Goal: Transaction & Acquisition: Purchase product/service

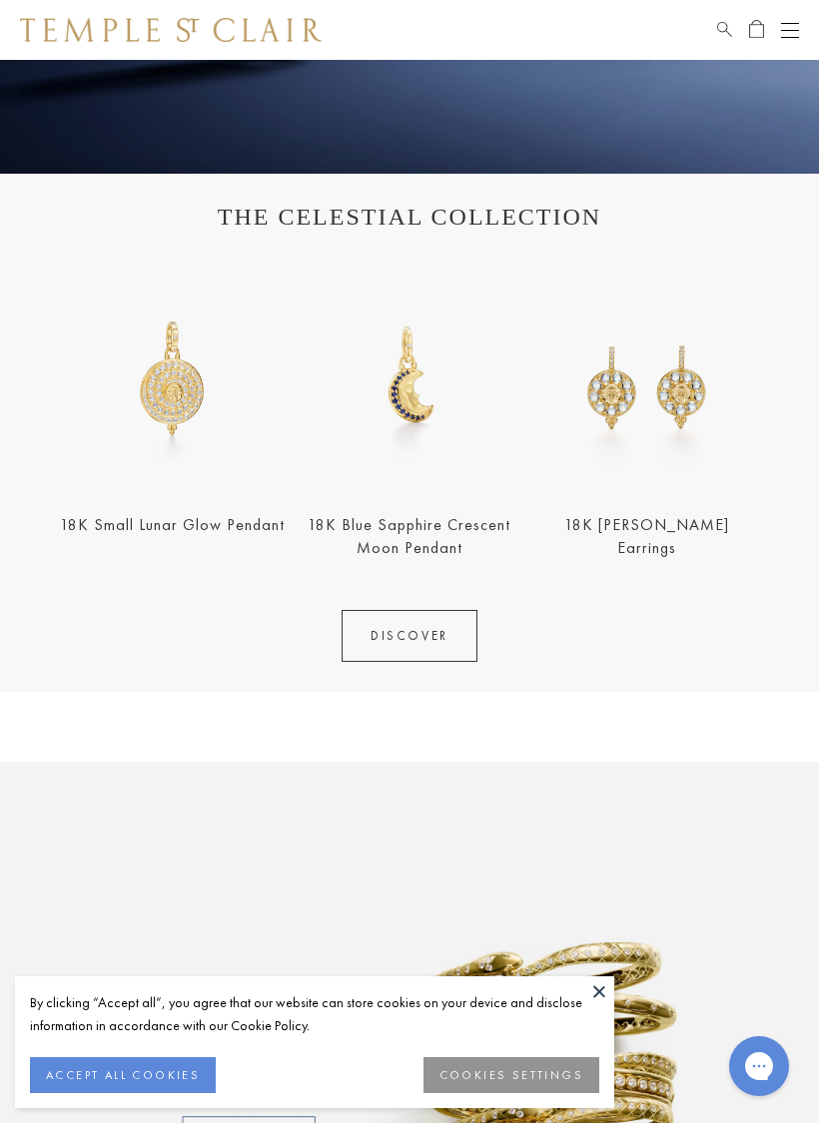
scroll to position [486, 0]
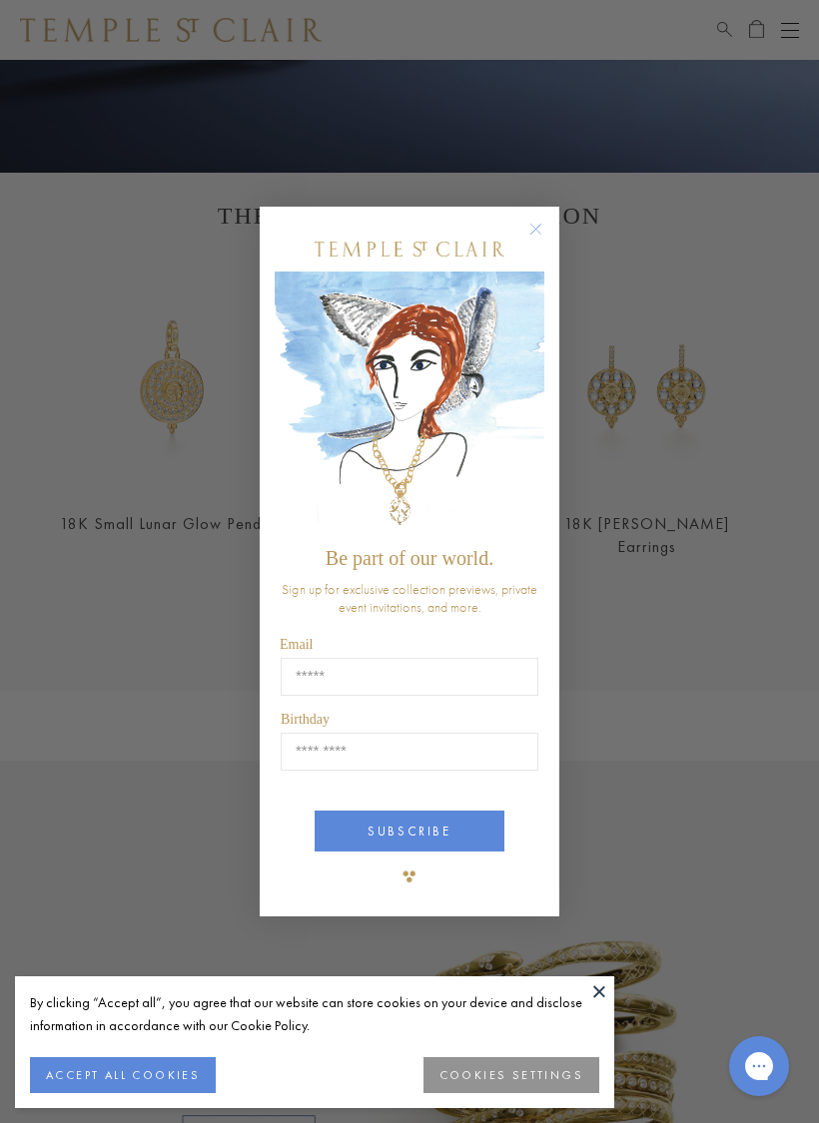
click at [528, 210] on form "Be part of our world. Sign up for exclusive collection previews, private event …" at bounding box center [410, 562] width 300 height 711
click at [532, 217] on circle "Close dialog" at bounding box center [536, 229] width 24 height 24
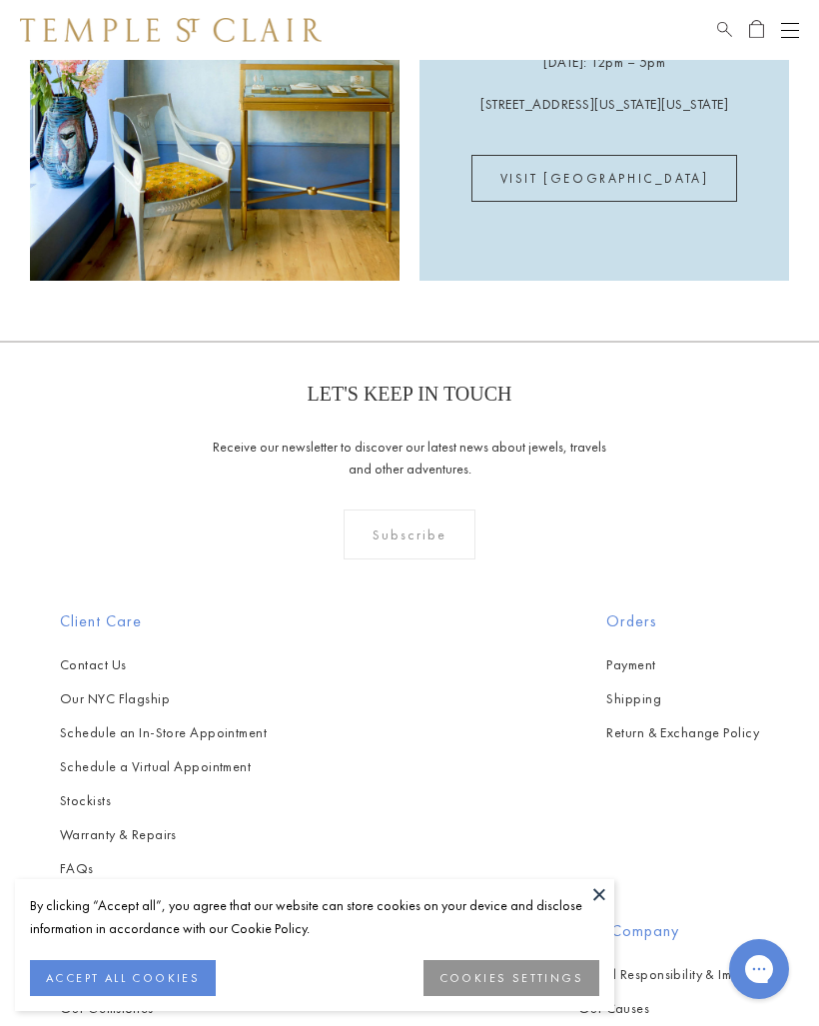
scroll to position [3711, 0]
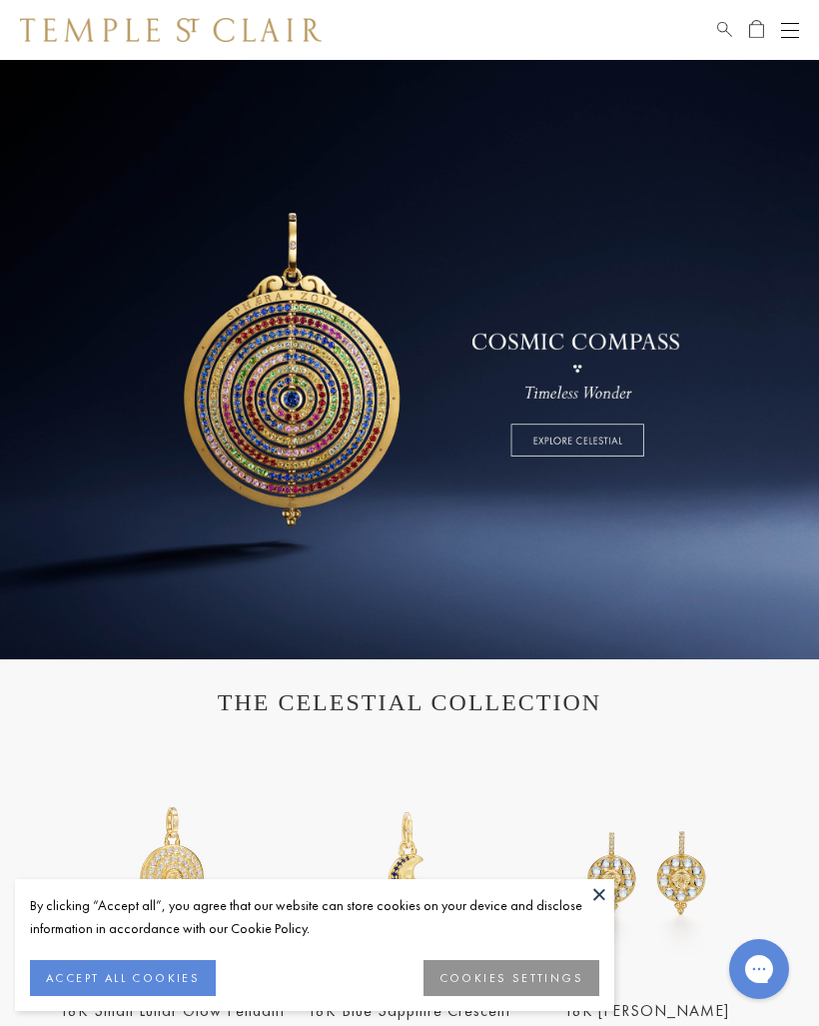
click at [627, 449] on link at bounding box center [409, 359] width 819 height 599
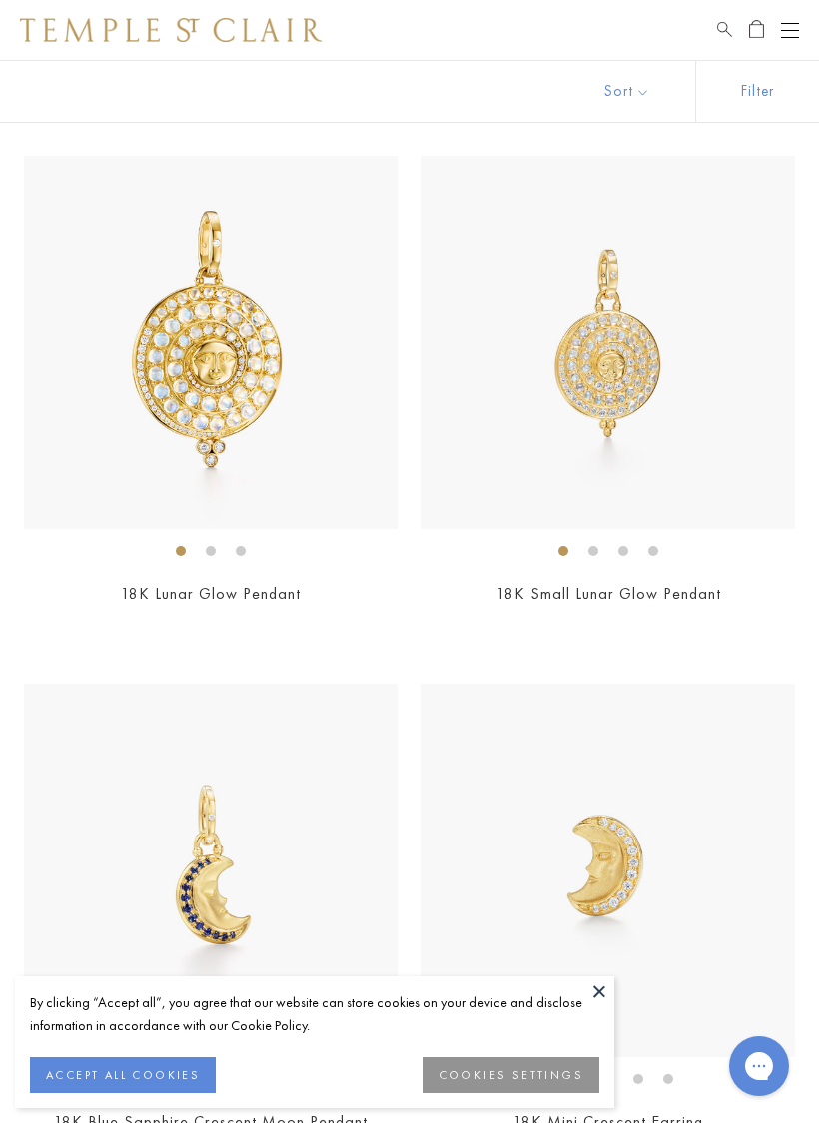
scroll to position [896, 0]
click at [150, 377] on img at bounding box center [210, 341] width 373 height 373
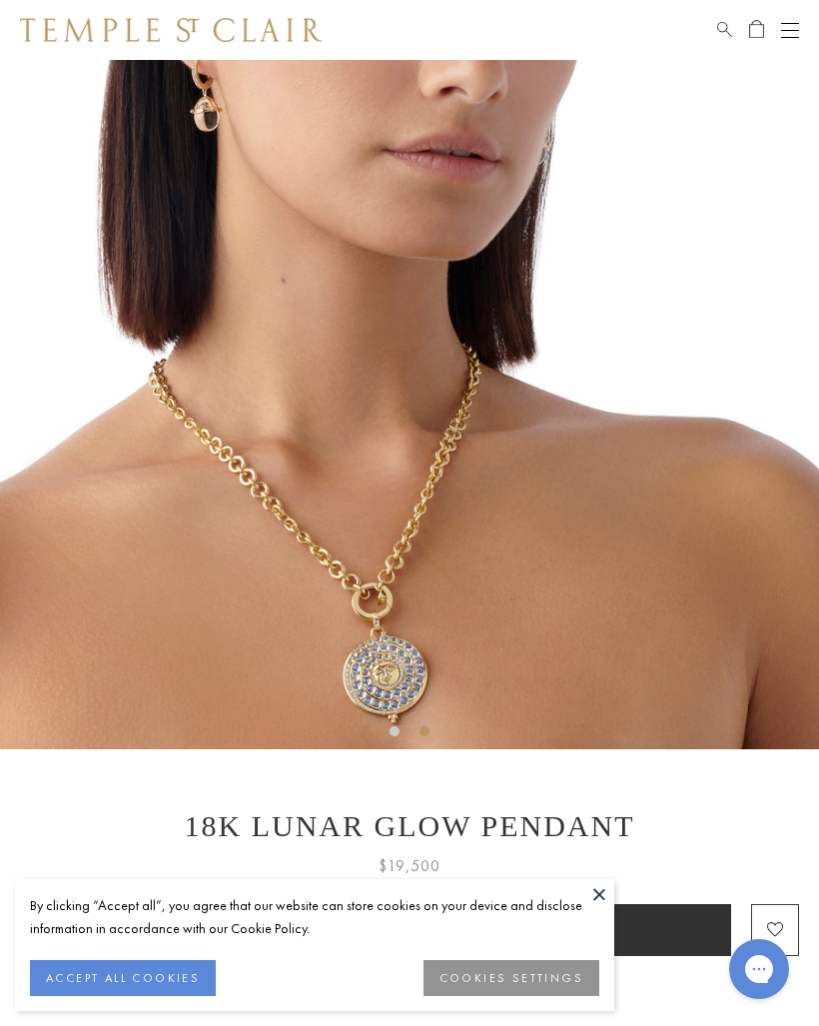
scroll to position [126, 0]
